Goal: Task Accomplishment & Management: Manage account settings

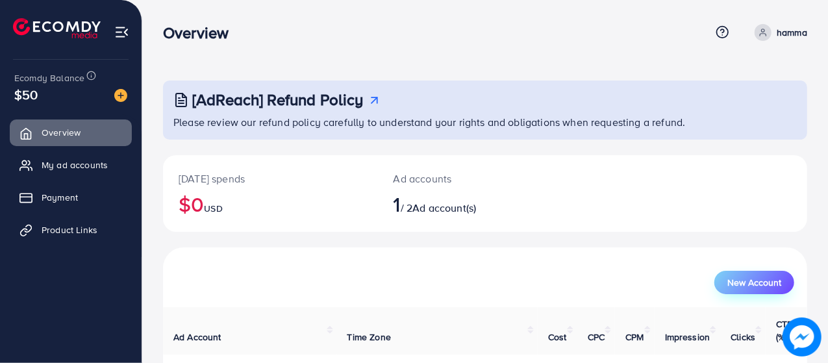
click at [754, 289] on button "New Account" at bounding box center [755, 282] width 80 height 23
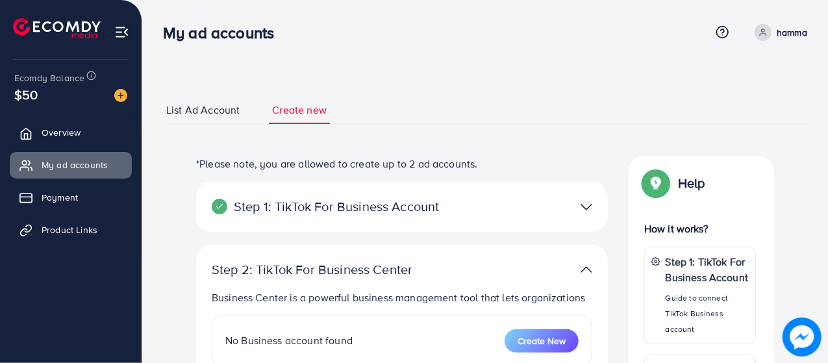
select select
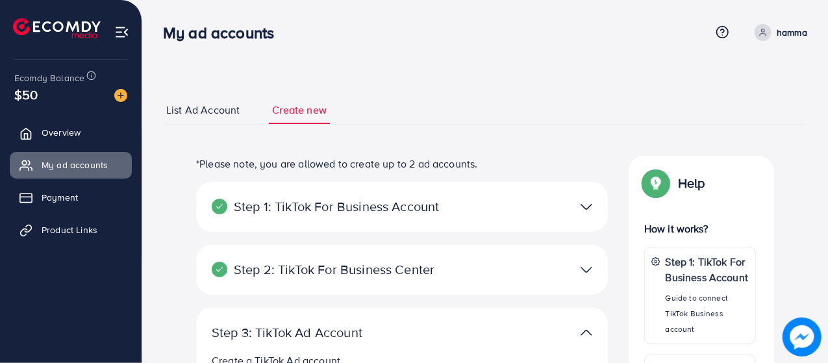
click at [205, 107] on span "List Ad Account" at bounding box center [202, 110] width 73 height 15
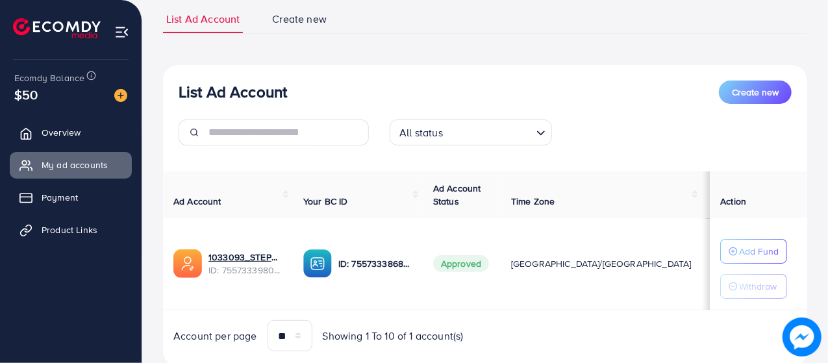
scroll to position [92, 0]
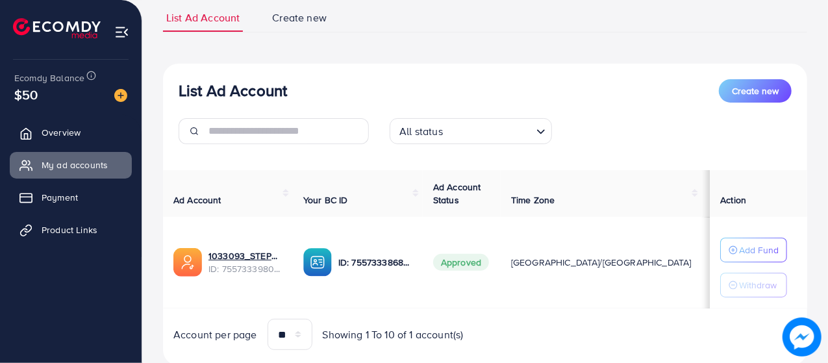
click at [706, 113] on div "List Ad Account Create new All status Loading..." at bounding box center [485, 116] width 644 height 75
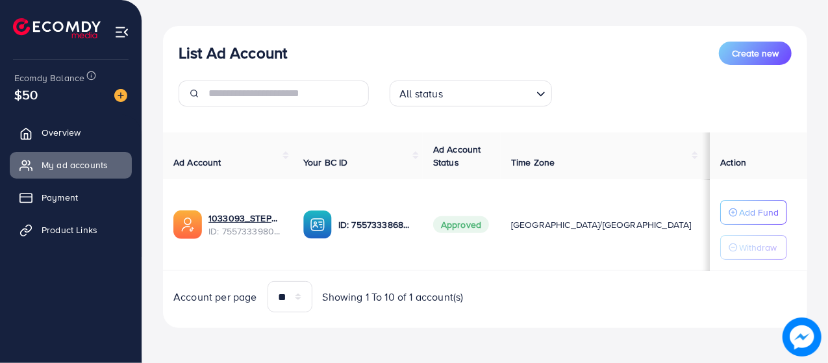
click at [574, 265] on td "[GEOGRAPHIC_DATA]/[GEOGRAPHIC_DATA]" at bounding box center [601, 225] width 201 height 92
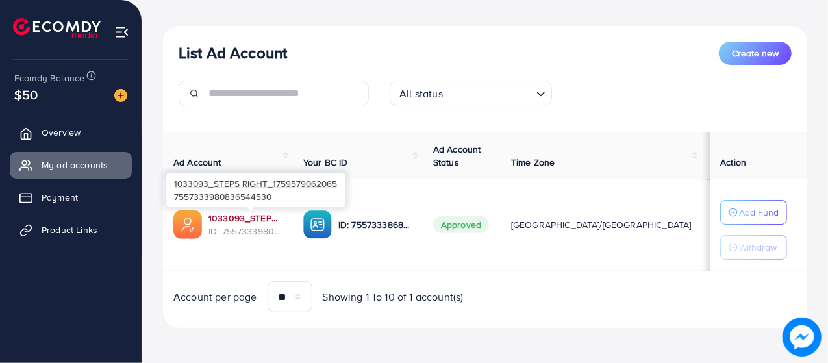
click at [262, 215] on link "1033093_STEPS RIGHT_1759579062065" at bounding box center [246, 218] width 74 height 13
